Goal: Use online tool/utility: Use online tool/utility

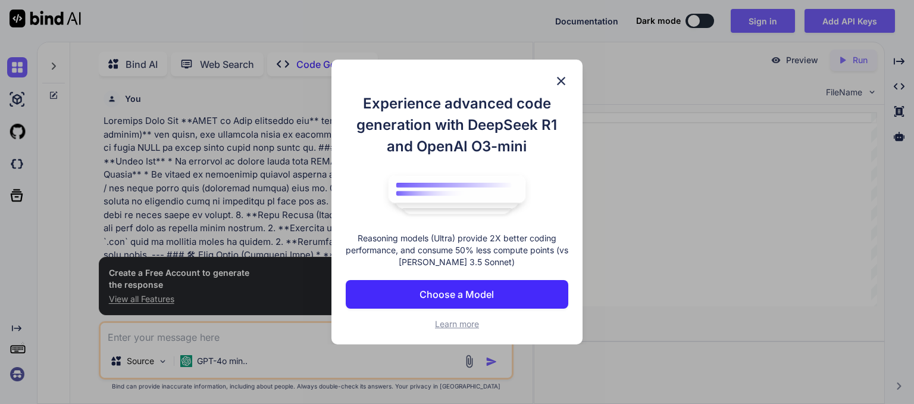
scroll to position [4, 0]
click at [564, 84] on img at bounding box center [561, 81] width 14 height 14
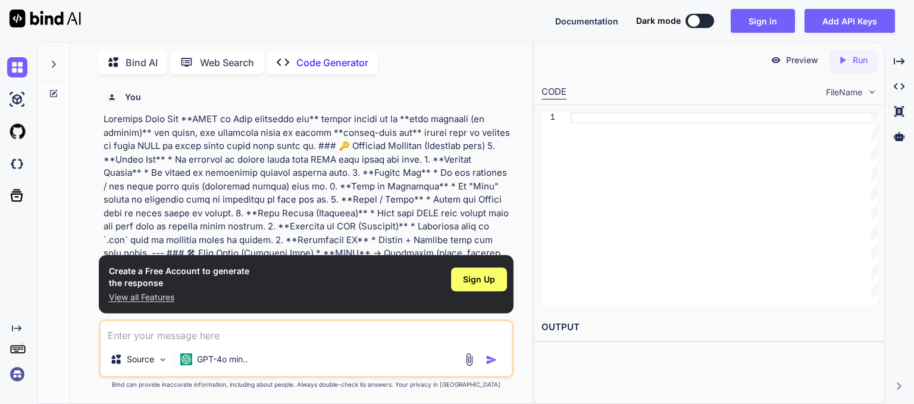
scroll to position [115, 0]
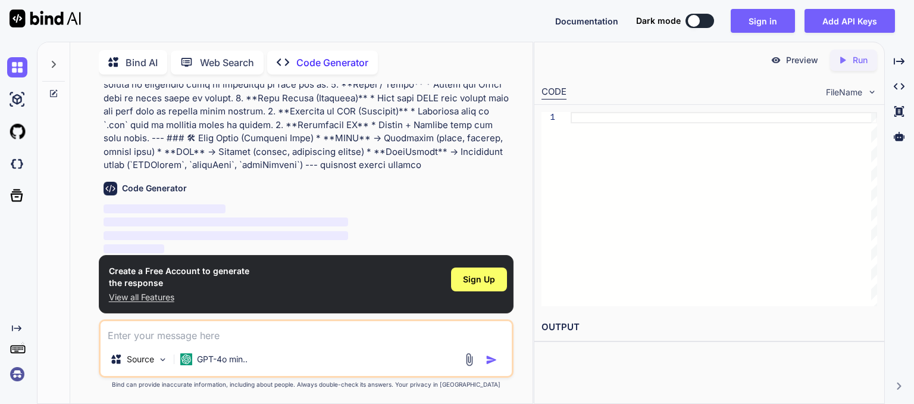
click at [785, 63] on div "Preview" at bounding box center [794, 59] width 67 height 21
click at [192, 342] on textarea at bounding box center [306, 331] width 411 height 21
click at [136, 60] on p "Bind AI" at bounding box center [142, 62] width 32 height 14
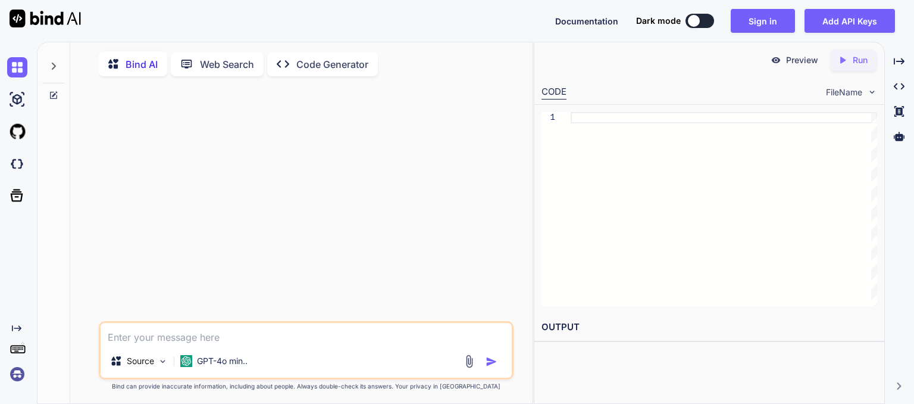
click at [208, 66] on p "Web Search" at bounding box center [227, 64] width 54 height 14
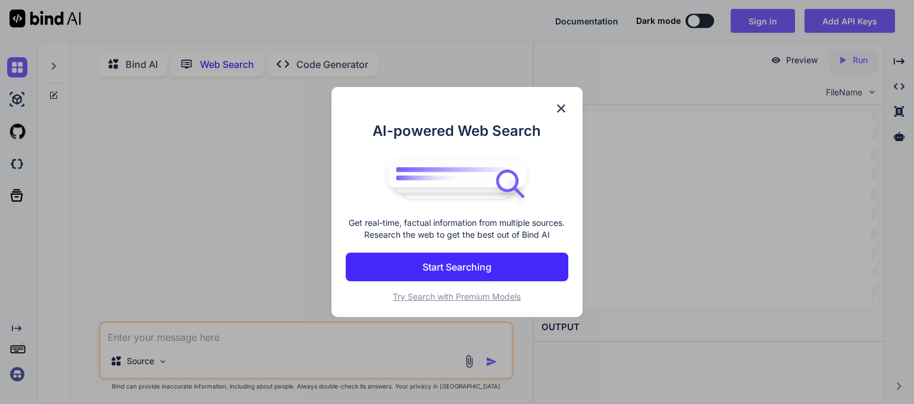
scroll to position [4, 0]
click at [560, 107] on img at bounding box center [561, 108] width 14 height 14
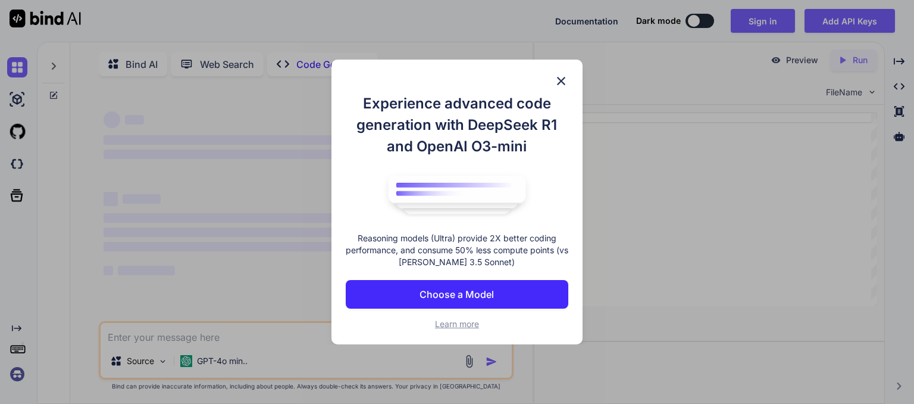
type textarea "x"
click at [558, 80] on img at bounding box center [561, 81] width 14 height 14
